Goal: Task Accomplishment & Management: Complete application form

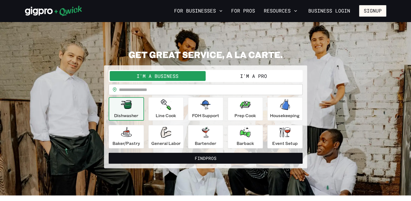
click at [253, 76] on button "I'm a Pro" at bounding box center [254, 76] width 96 height 10
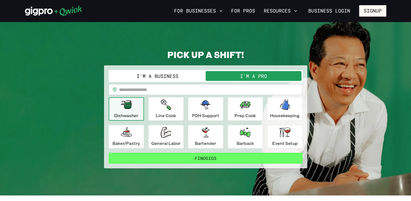
click at [214, 158] on button "Find Gigs" at bounding box center [206, 158] width 194 height 11
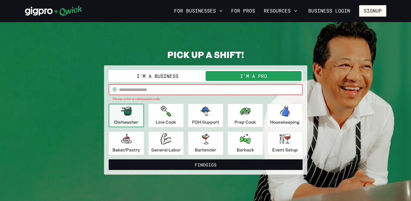
click at [218, 89] on input "text" at bounding box center [211, 89] width 184 height 11
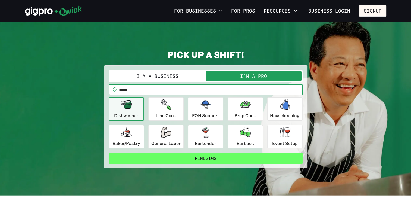
type input "*****"
click at [206, 156] on button "Find Gigs" at bounding box center [206, 158] width 194 height 11
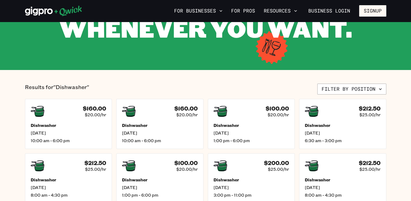
scroll to position [76, 0]
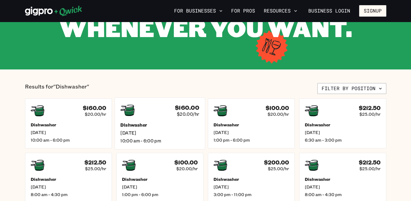
click at [135, 128] on div "Dishwasher [DATE] 10:00 am - 6:00 pm" at bounding box center [159, 132] width 79 height 21
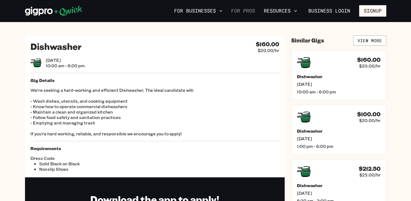
click at [249, 13] on link "For Pros" at bounding box center [243, 10] width 28 height 9
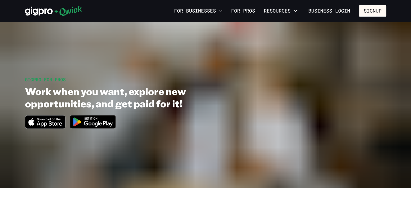
click at [249, 13] on link "For Pros" at bounding box center [243, 10] width 28 height 9
